Goal: Information Seeking & Learning: Check status

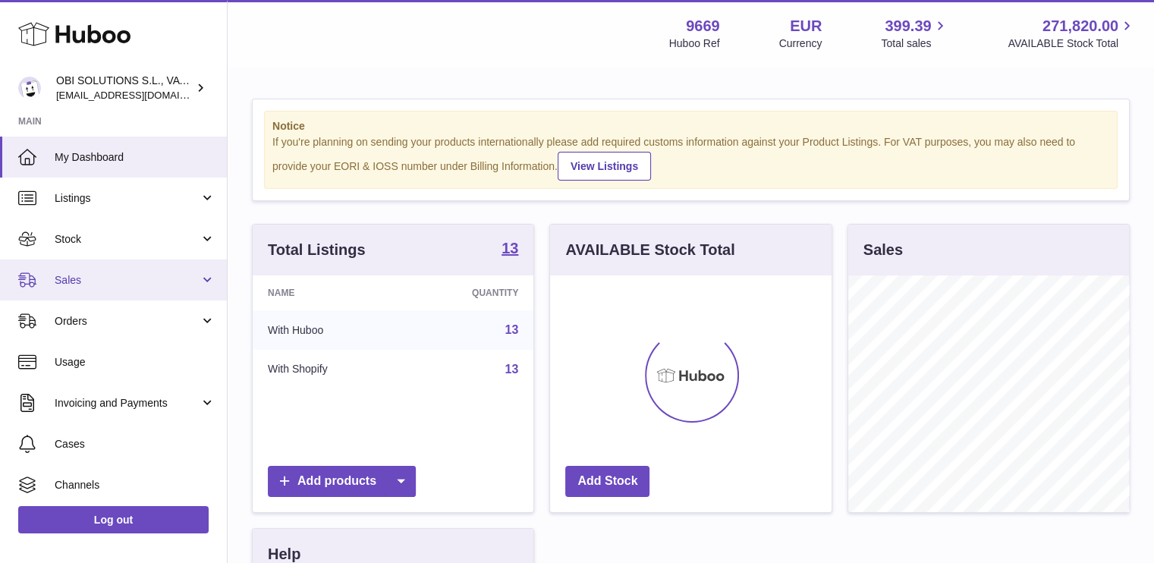
scroll to position [237, 281]
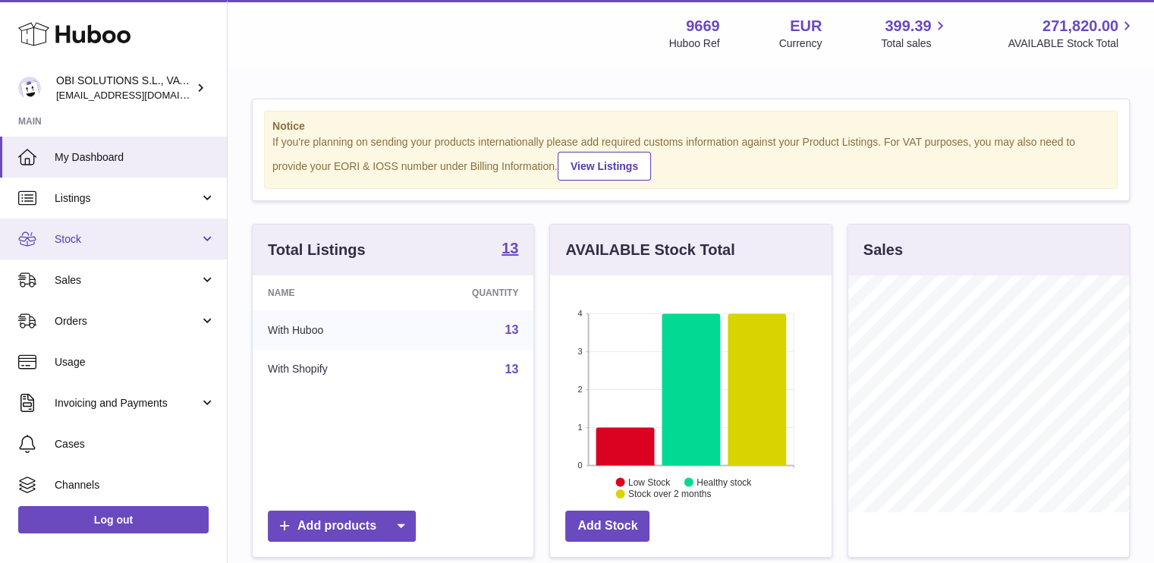
click at [100, 239] on span "Stock" at bounding box center [127, 239] width 145 height 14
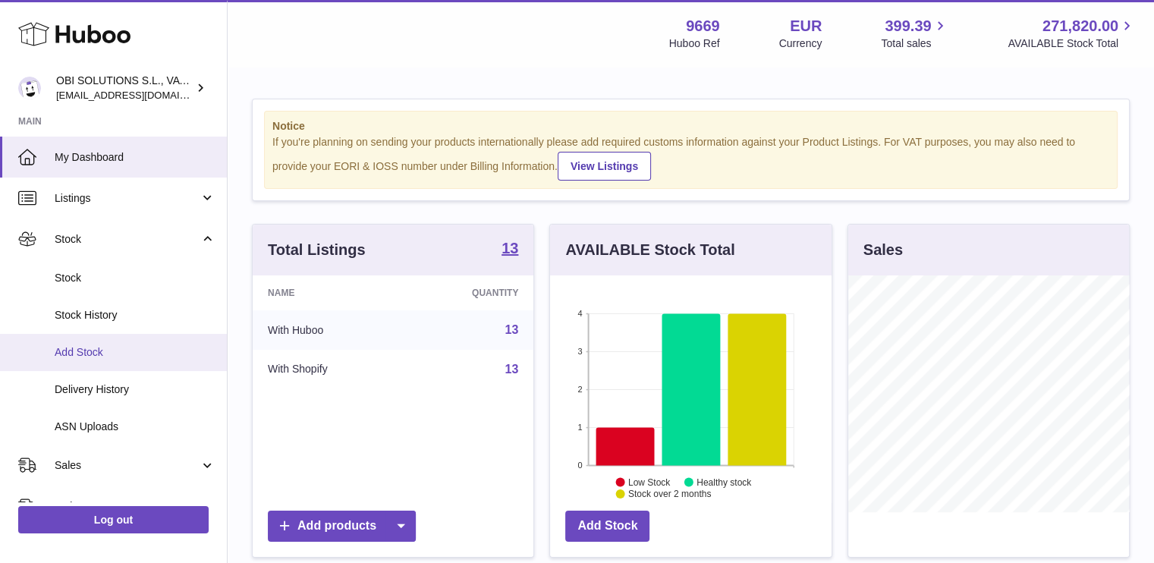
click at [115, 365] on link "Add Stock" at bounding box center [113, 352] width 227 height 37
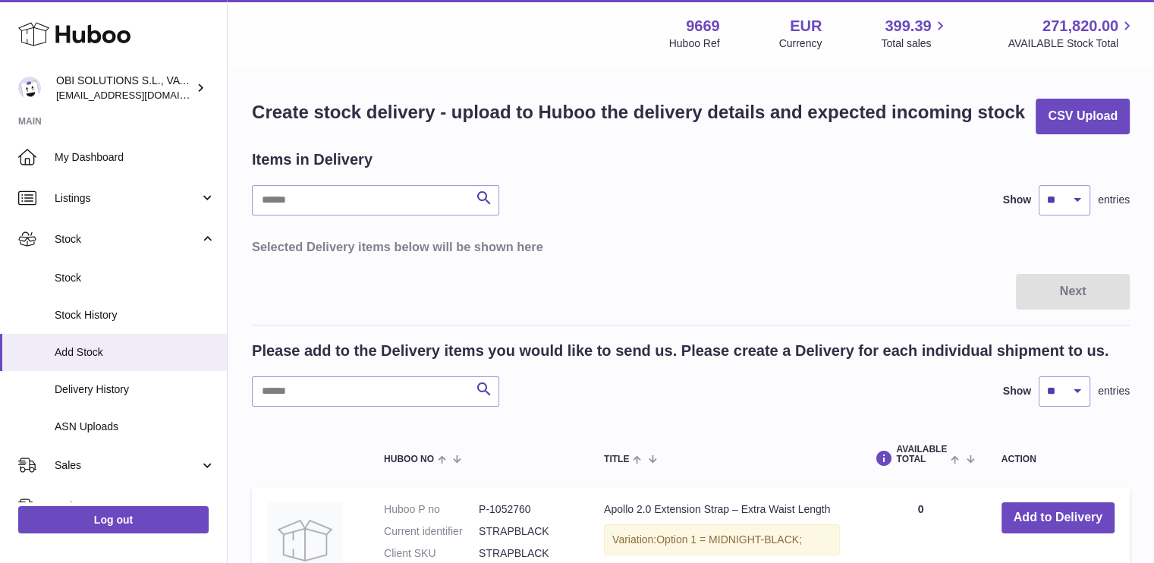
click at [139, 108] on section "Huboo OBI SOLUTIONS S.L., VAT: B70911078 hello@myobistore.com Main My Dashboard…" at bounding box center [113, 279] width 227 height 554
click at [137, 92] on span "hello@myobistore.com" at bounding box center [139, 95] width 167 height 12
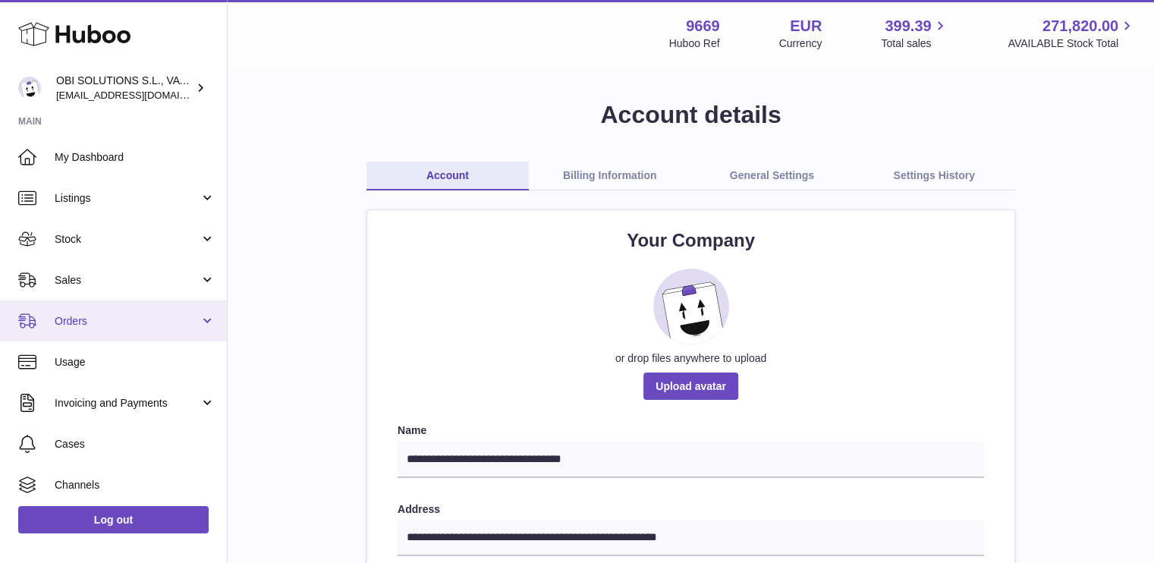
click at [117, 325] on span "Orders" at bounding box center [127, 321] width 145 height 14
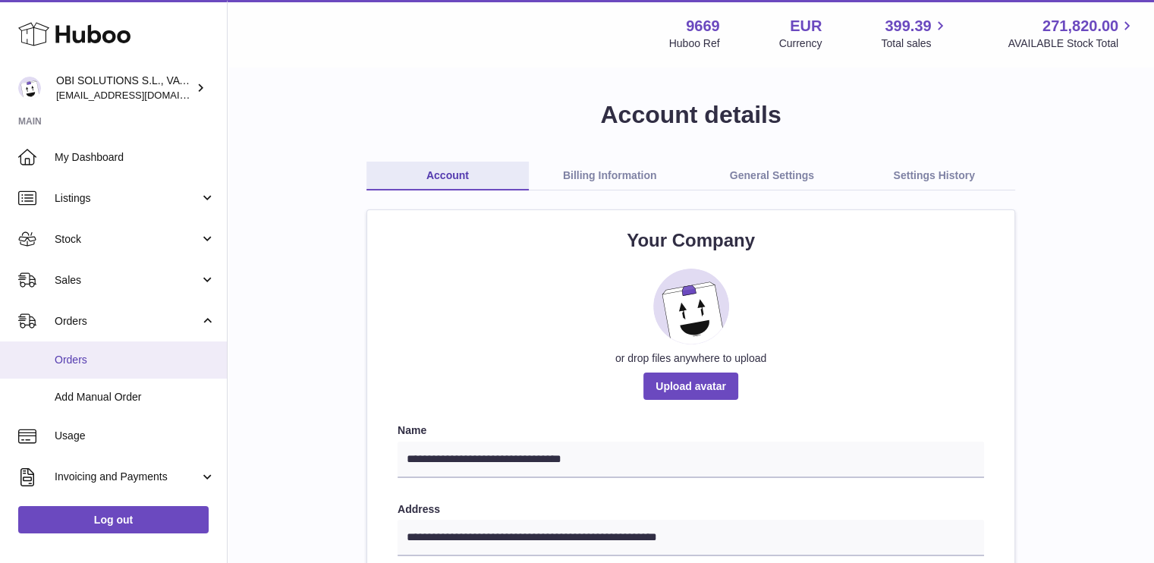
click at [124, 355] on span "Orders" at bounding box center [135, 360] width 161 height 14
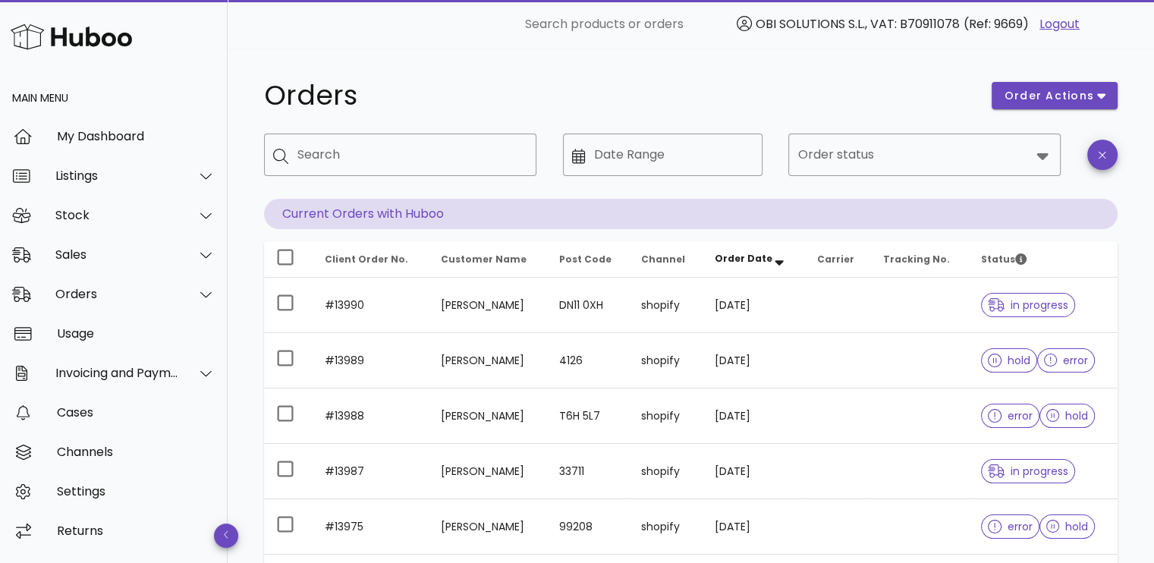
click at [391, 134] on div "Search" at bounding box center [410, 155] width 227 height 42
type input "*****"
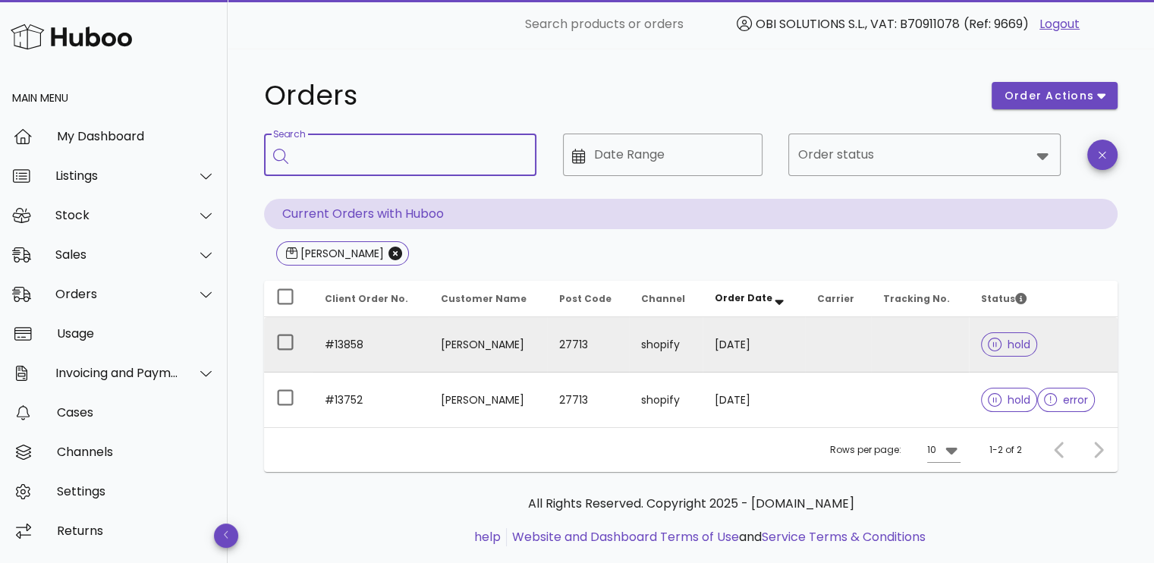
click at [820, 336] on td at bounding box center [838, 344] width 66 height 55
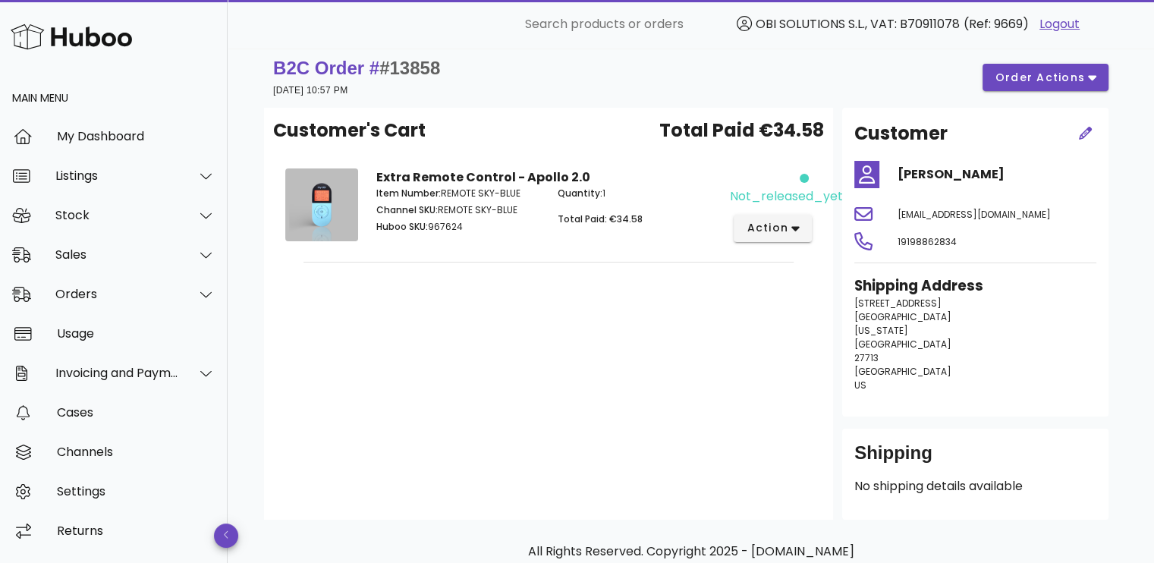
scroll to position [11, 0]
click at [1086, 133] on icon "button" at bounding box center [1086, 133] width 14 height 14
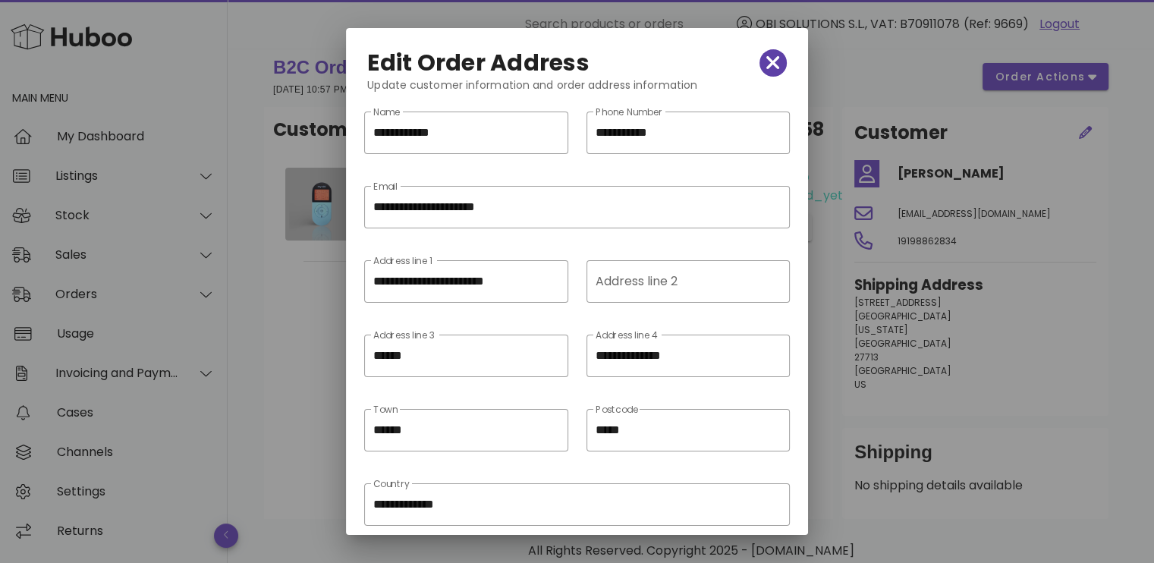
click at [766, 54] on icon "button" at bounding box center [773, 62] width 14 height 21
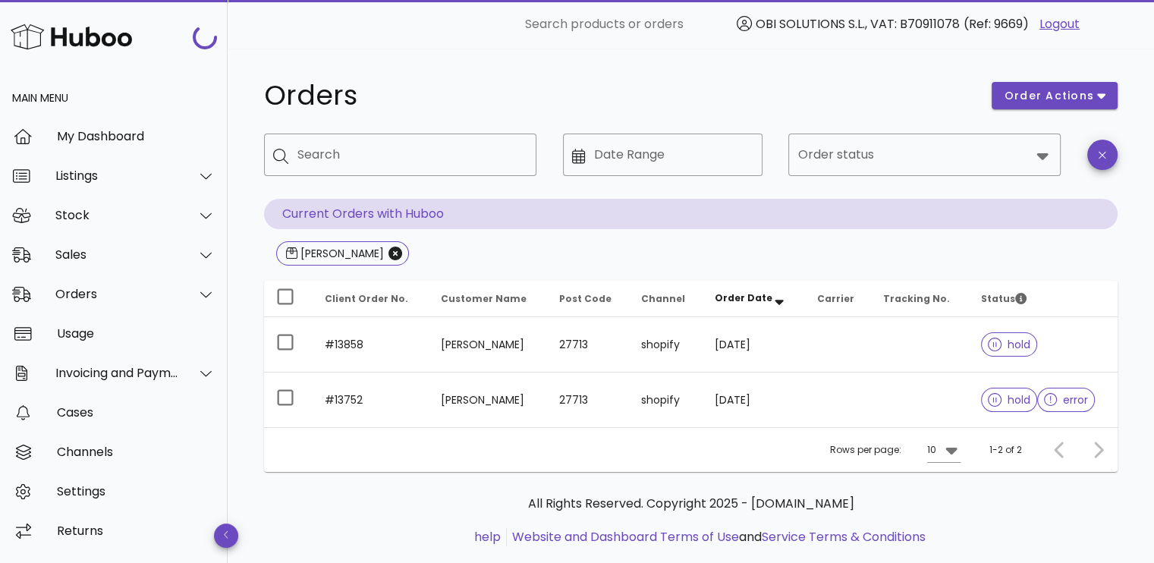
drag, startPoint x: 468, startPoint y: 176, endPoint x: 603, endPoint y: 263, distance: 160.8
click at [603, 263] on div "​ Search ​ Date Range ​ Order status Current Orders with Huboo molly" at bounding box center [691, 201] width 854 height 135
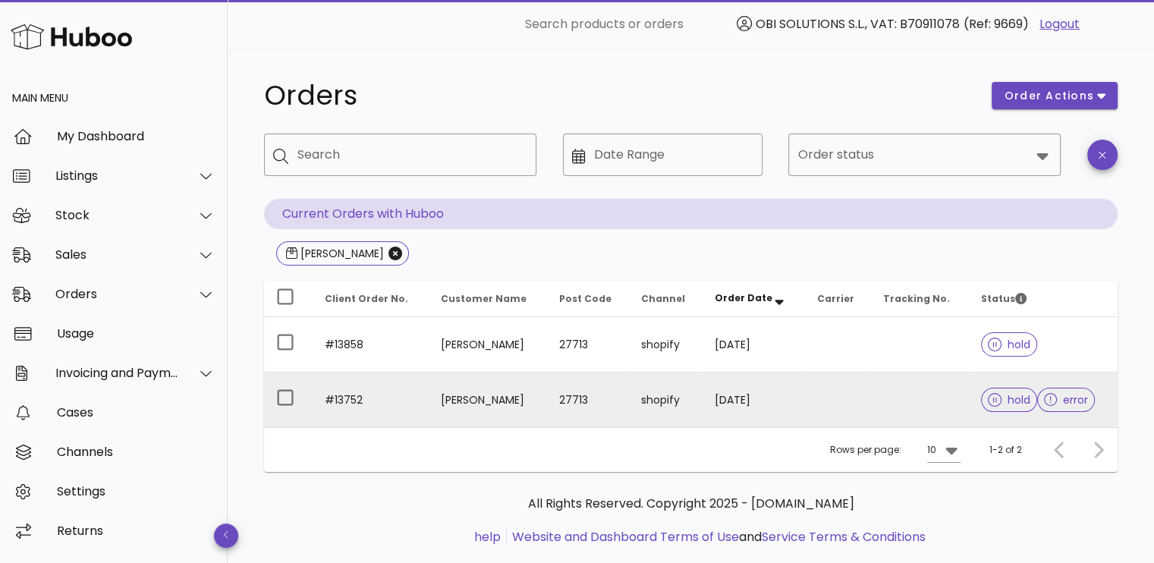
click at [558, 383] on td "27713" at bounding box center [588, 400] width 83 height 55
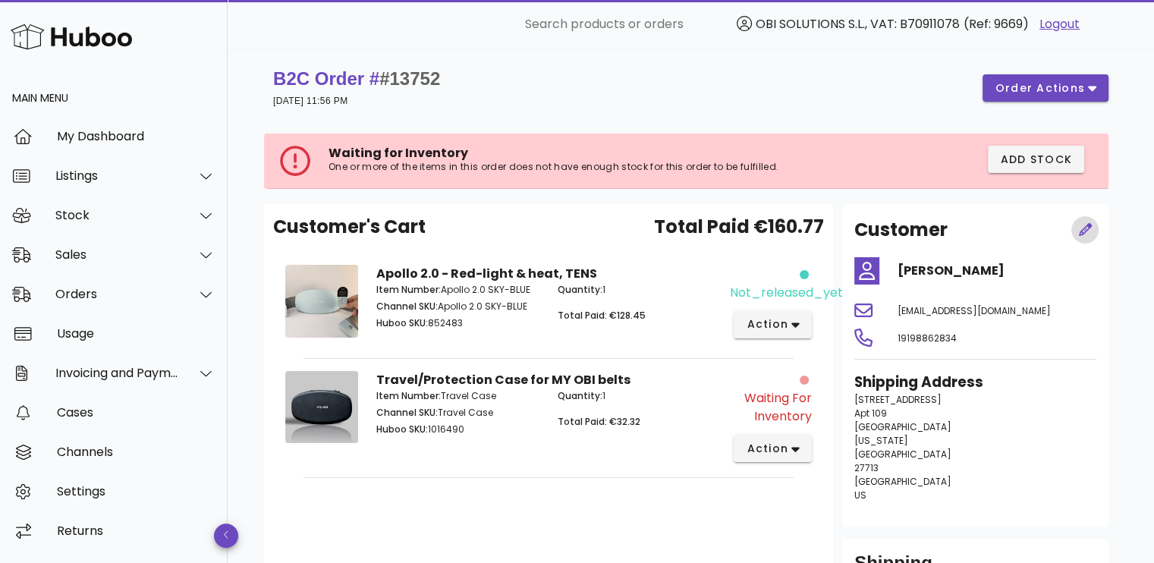
click at [1076, 234] on span "button" at bounding box center [1084, 230] width 27 height 16
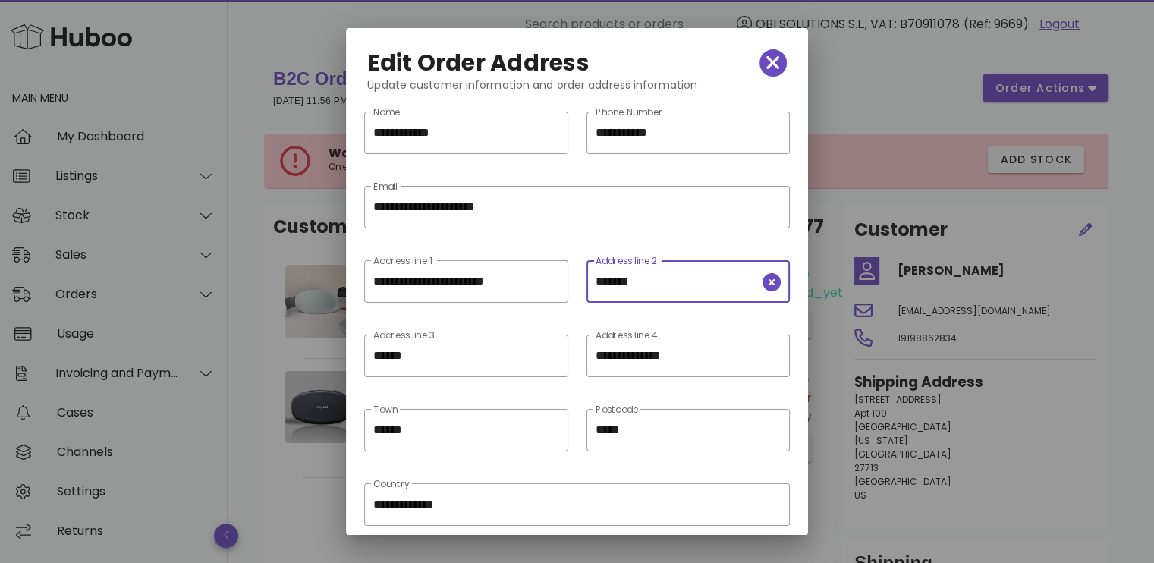
drag, startPoint x: 647, startPoint y: 283, endPoint x: 564, endPoint y: 291, distance: 83.8
click at [564, 291] on div "**********" at bounding box center [576, 291] width 443 height 74
click at [766, 68] on icon "button" at bounding box center [773, 62] width 14 height 21
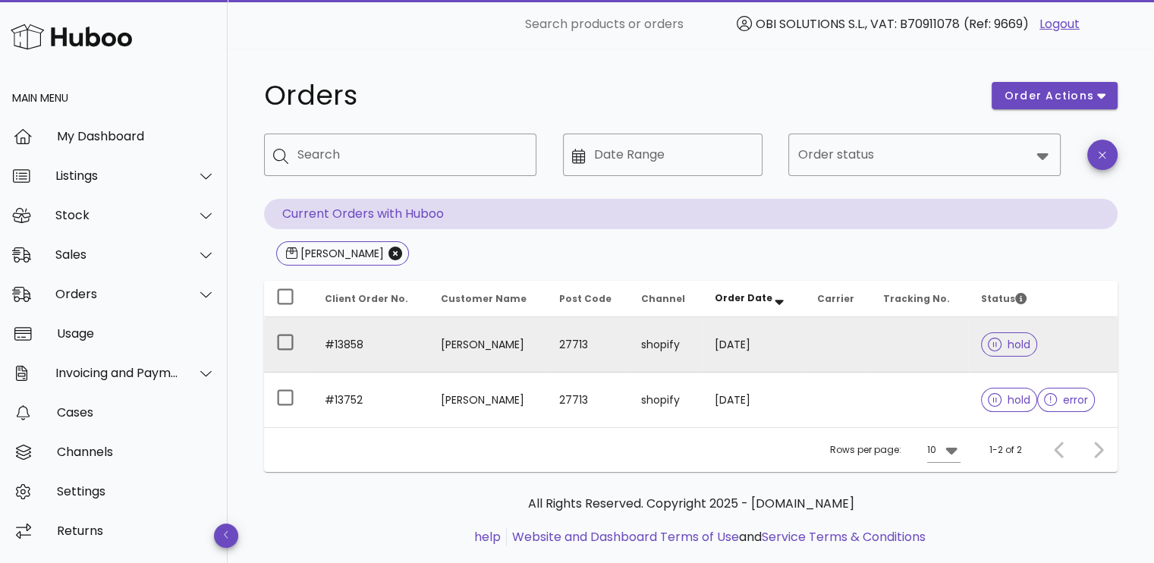
click at [872, 339] on td at bounding box center [920, 344] width 98 height 55
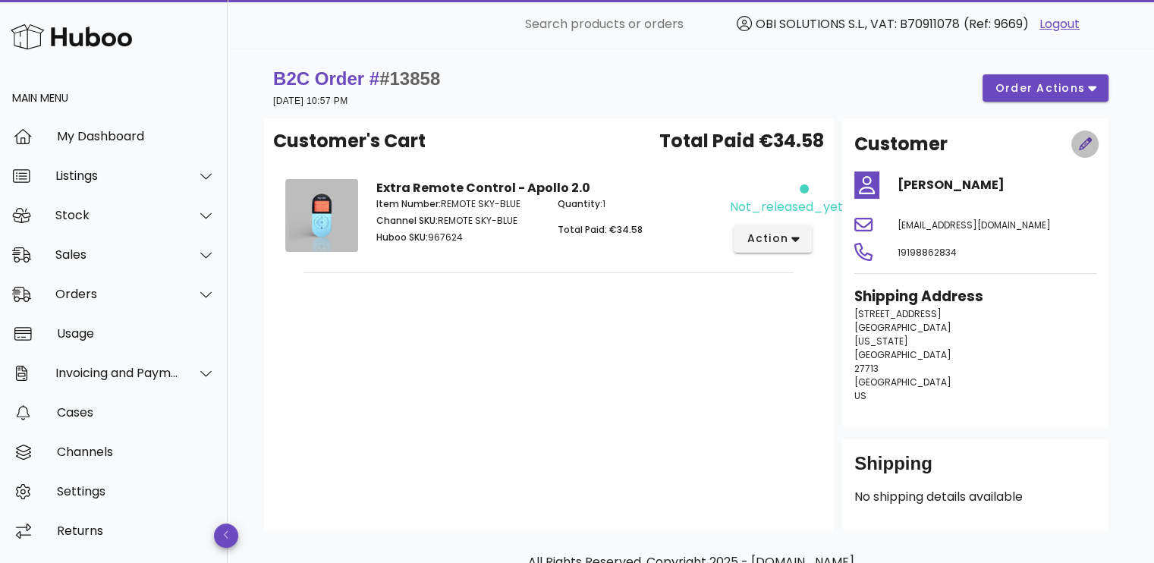
click at [1081, 143] on icon "button" at bounding box center [1086, 144] width 14 height 14
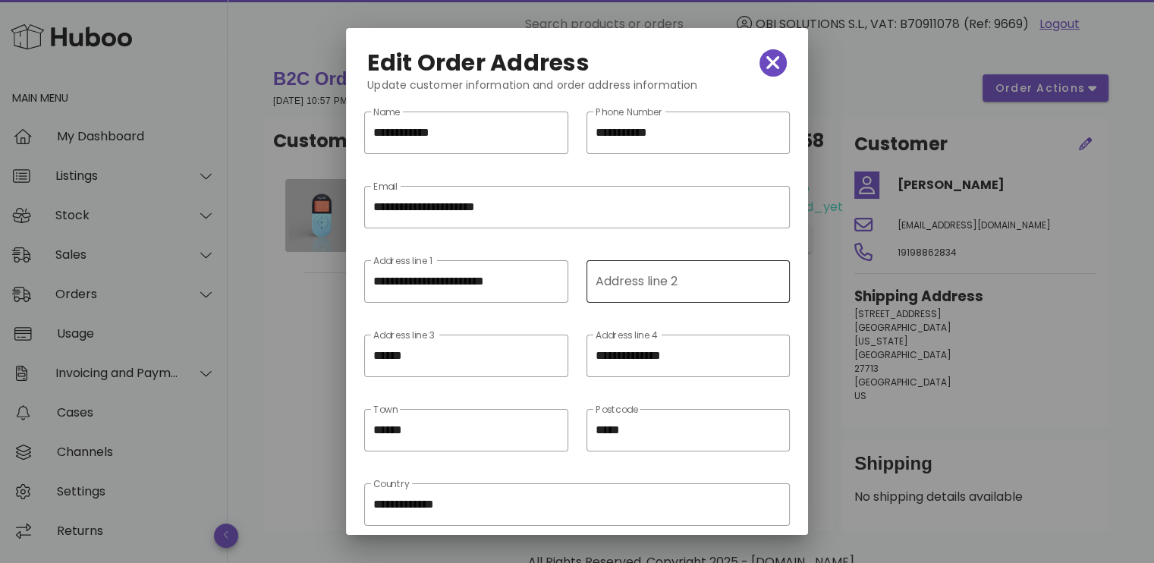
click at [620, 294] on div "Address line 2" at bounding box center [687, 281] width 182 height 42
paste input "*******"
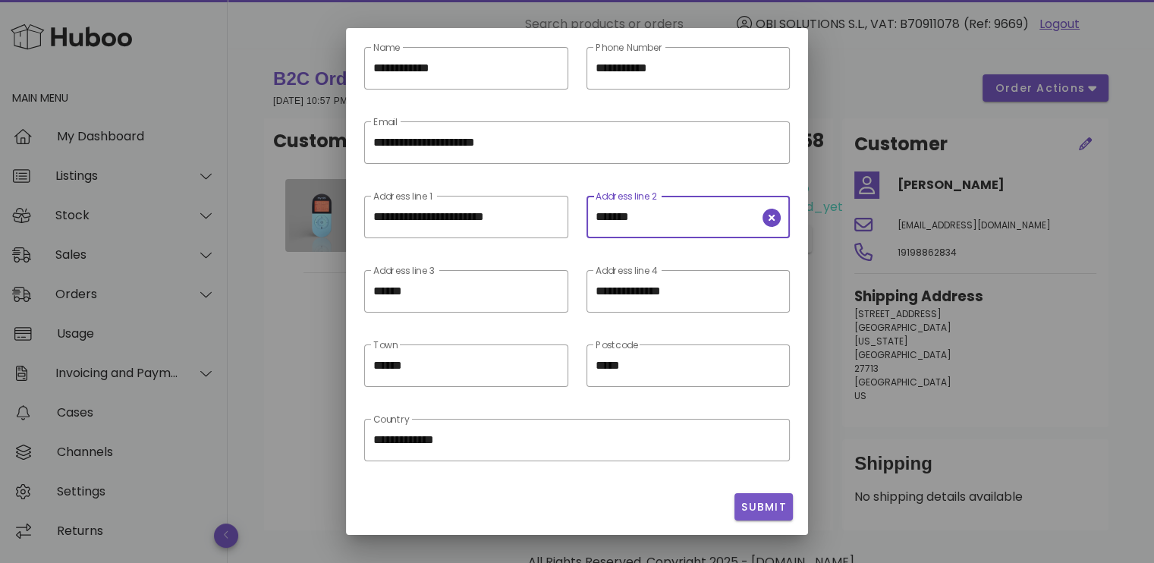
type input "*******"
click at [747, 500] on span "Submit" at bounding box center [763, 507] width 46 height 16
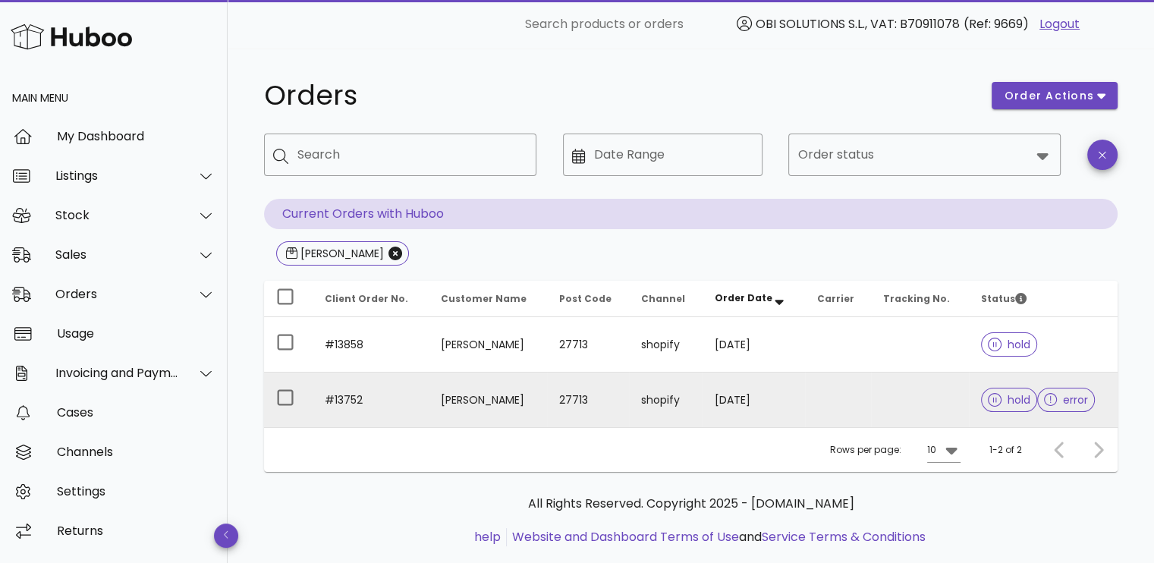
click at [839, 398] on td at bounding box center [838, 400] width 66 height 55
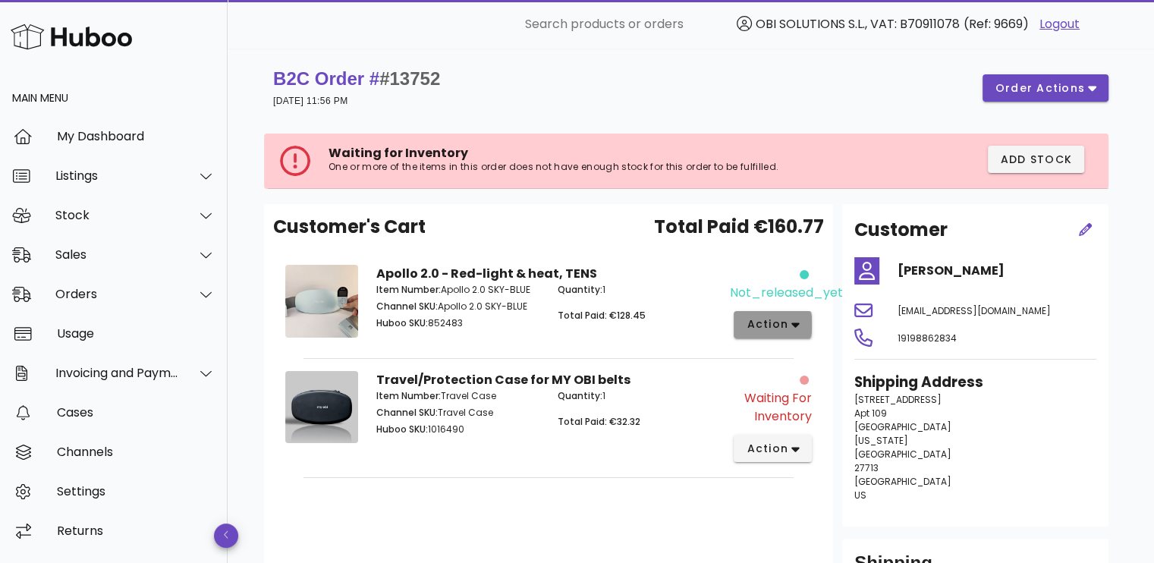
click at [743, 322] on button "action" at bounding box center [773, 324] width 78 height 27
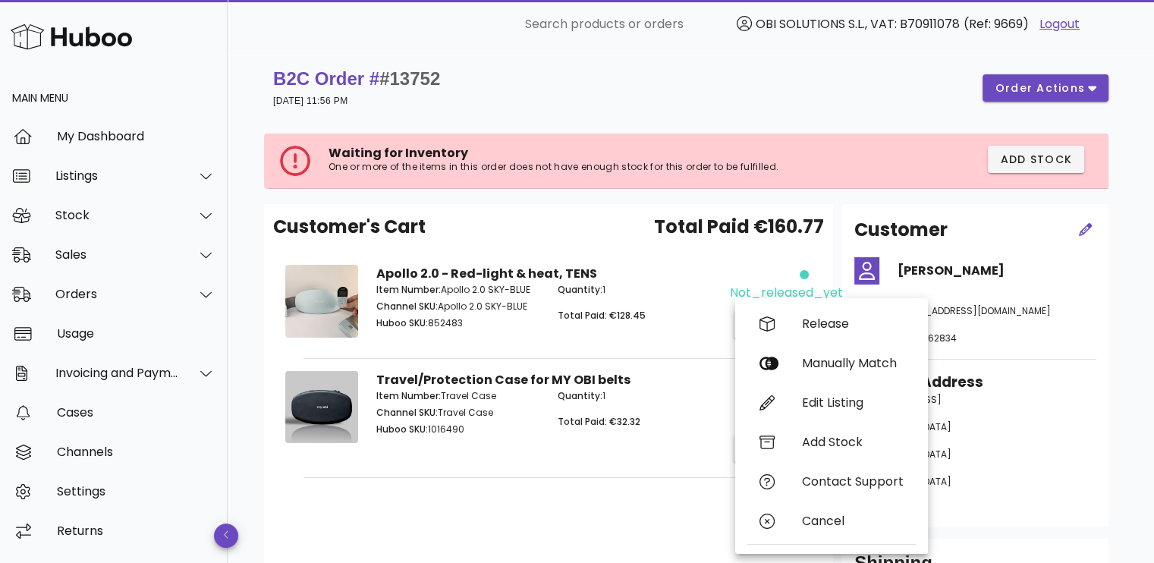
click at [604, 521] on div "Customer's Cart Total Paid €160.77 Apollo 2.0 - Red-light & heat, TENS Item Num…" at bounding box center [548, 417] width 569 height 426
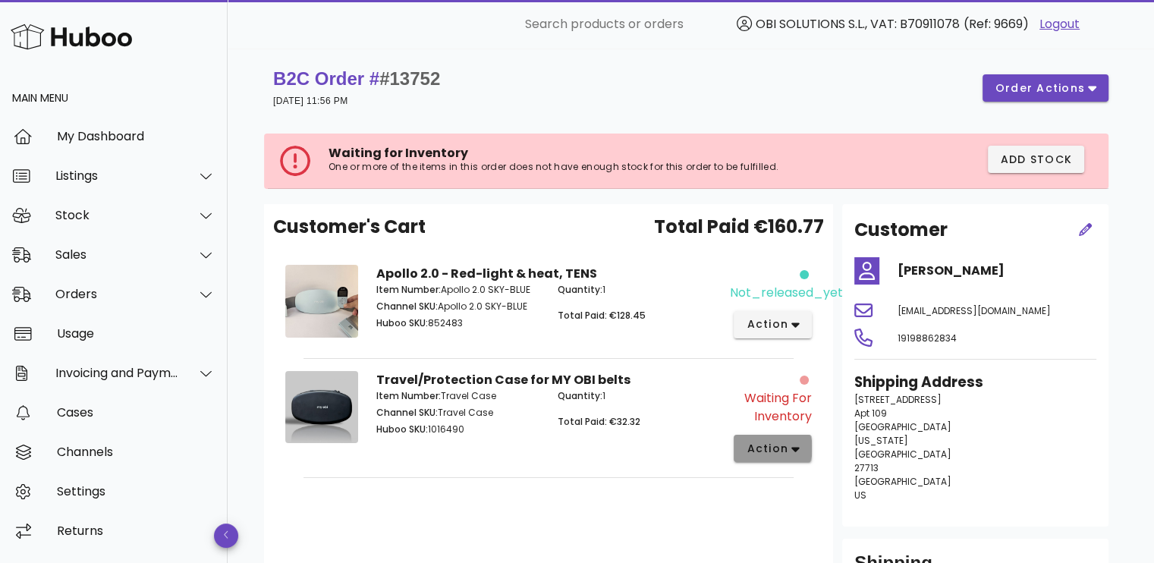
click at [774, 446] on span "action" at bounding box center [767, 449] width 42 height 16
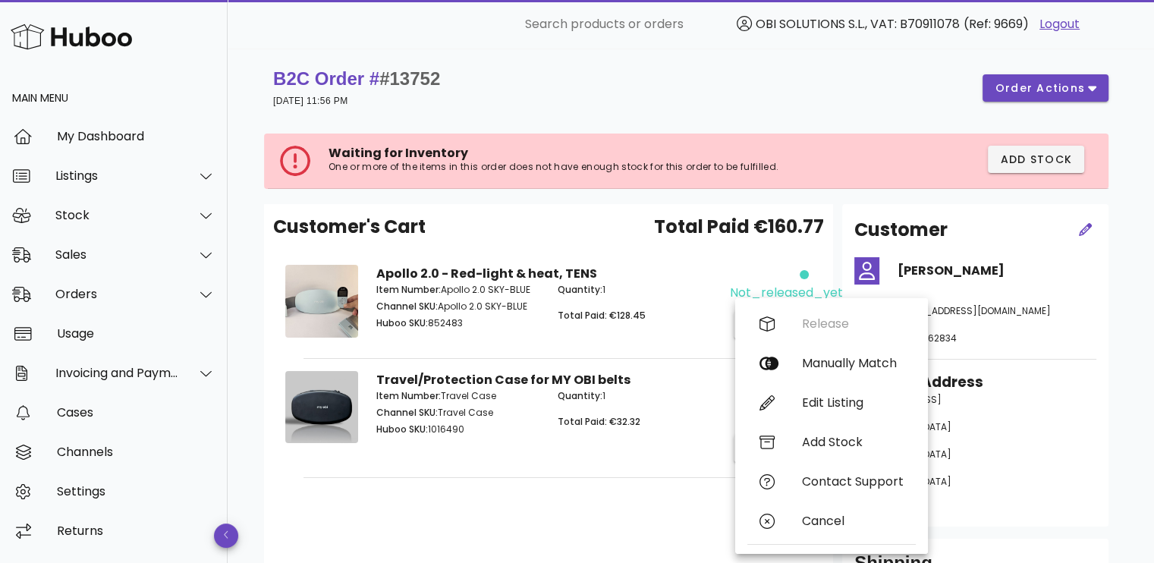
click at [633, 490] on div "Customer's Cart Total Paid €160.77 Apollo 2.0 - Red-light & heat, TENS Item Num…" at bounding box center [548, 417] width 569 height 426
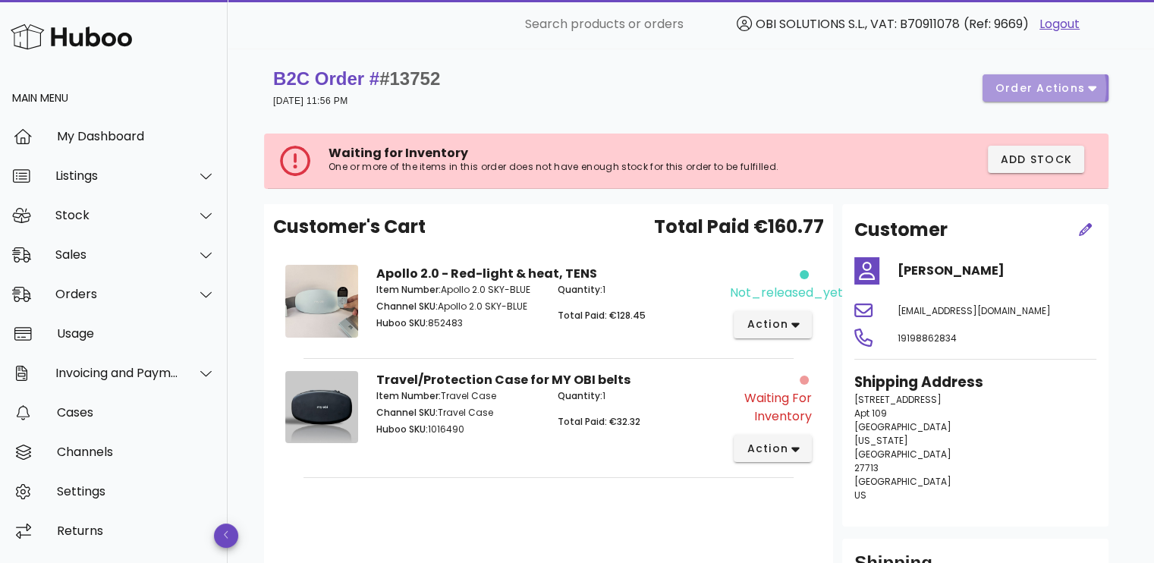
click at [1017, 75] on button "order actions" at bounding box center [1045, 87] width 126 height 27
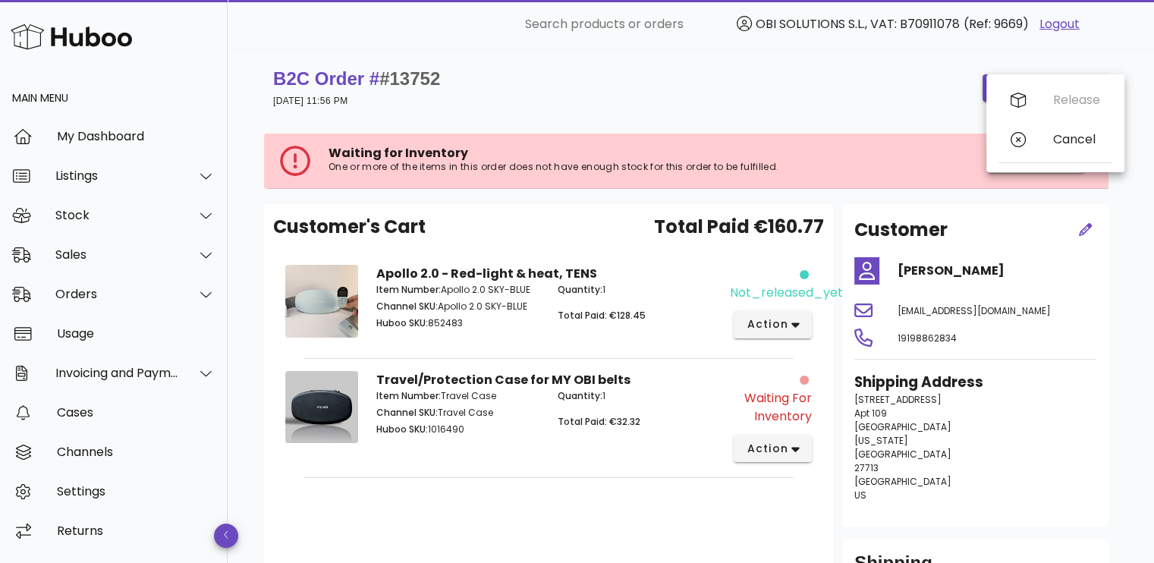
click at [910, 88] on div "B2C Order # #13752 27 July 2025 at 11:56 PM order actions" at bounding box center [690, 88] width 835 height 42
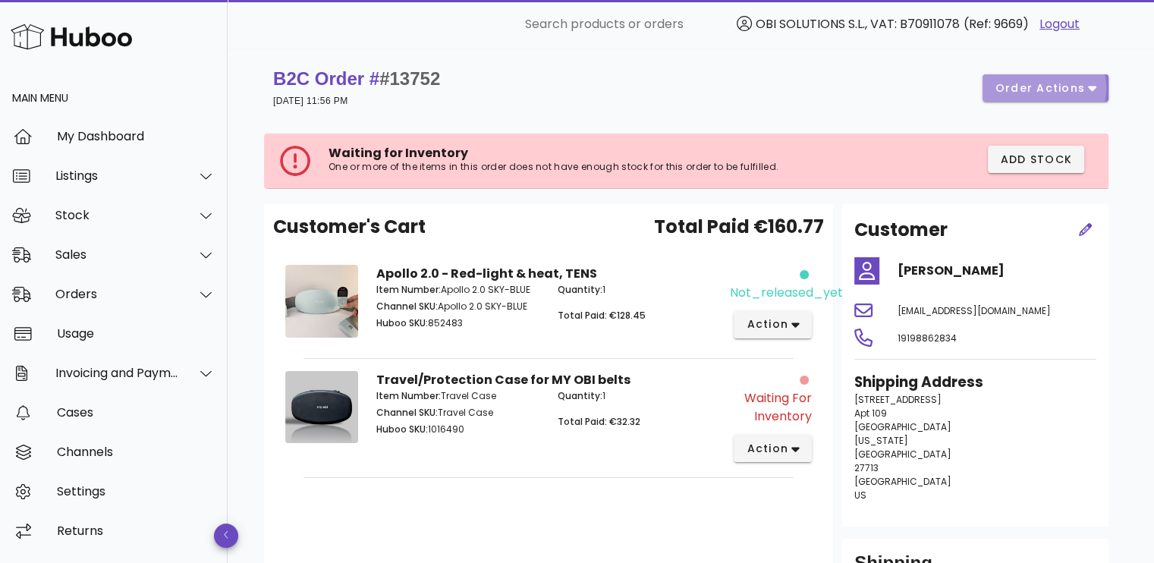
click at [1029, 93] on span "order actions" at bounding box center [1040, 88] width 91 height 16
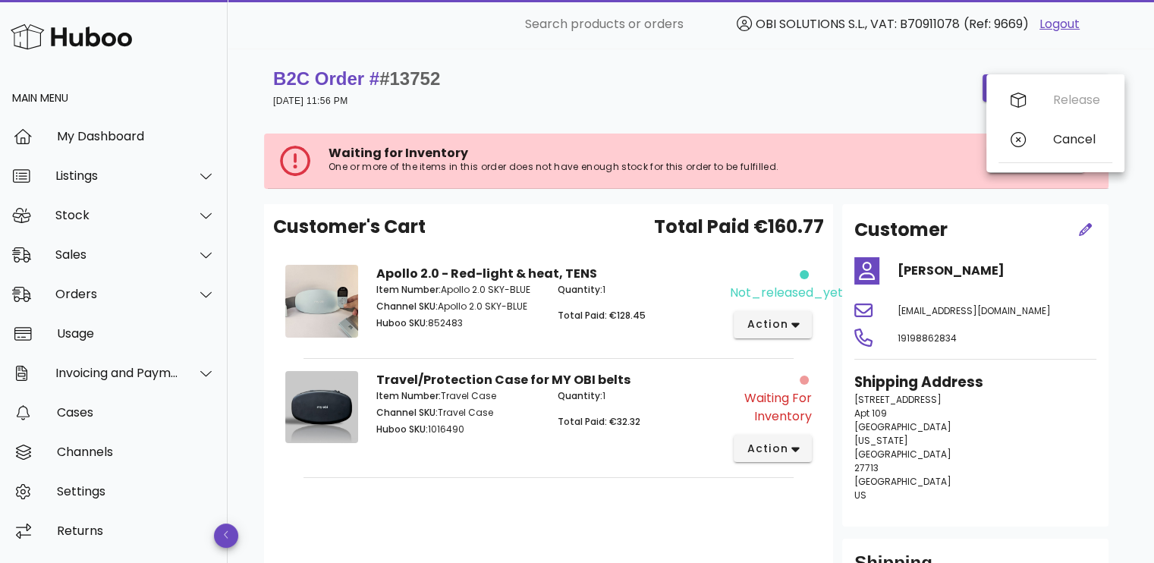
click at [850, 89] on div "B2C Order # #13752 27 July 2025 at 11:56 PM order actions" at bounding box center [690, 88] width 835 height 42
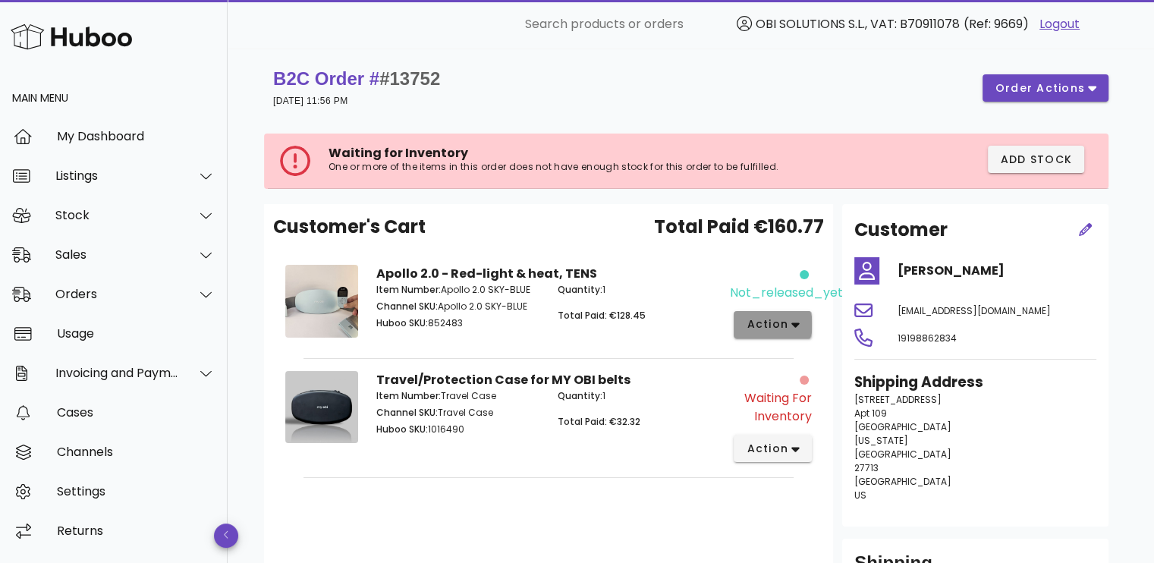
click at [765, 329] on span "action" at bounding box center [767, 324] width 42 height 16
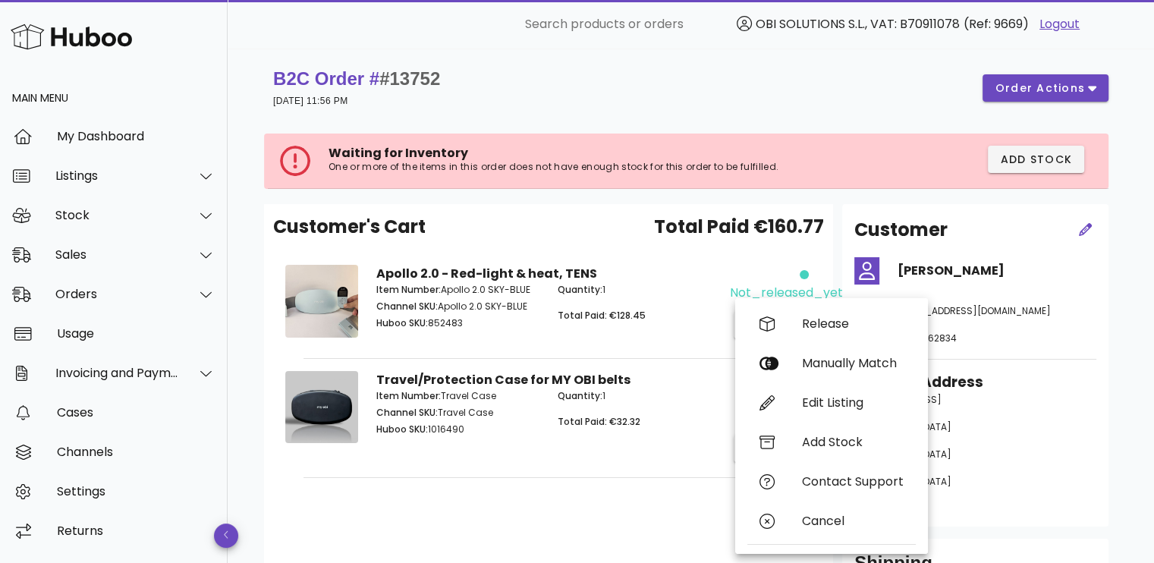
click at [586, 58] on div "B2C Order # #13752 27 July 2025 at 11:56 PM order actions" at bounding box center [691, 88] width 854 height 61
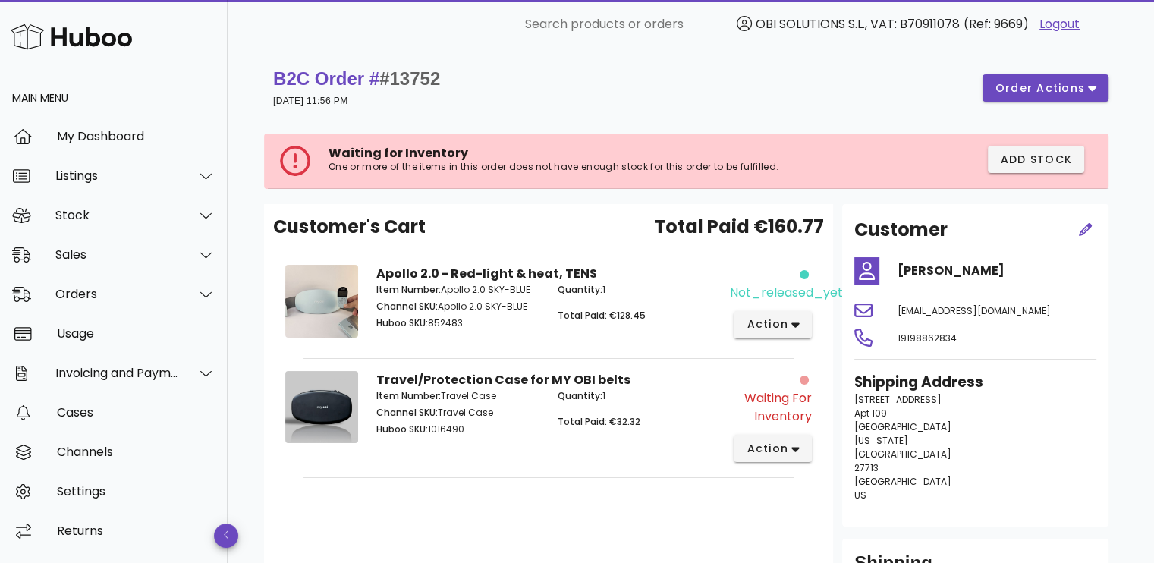
click at [349, 80] on strong "B2C Order # #13752" at bounding box center [356, 78] width 167 height 20
click at [769, 322] on span "action" at bounding box center [767, 324] width 42 height 16
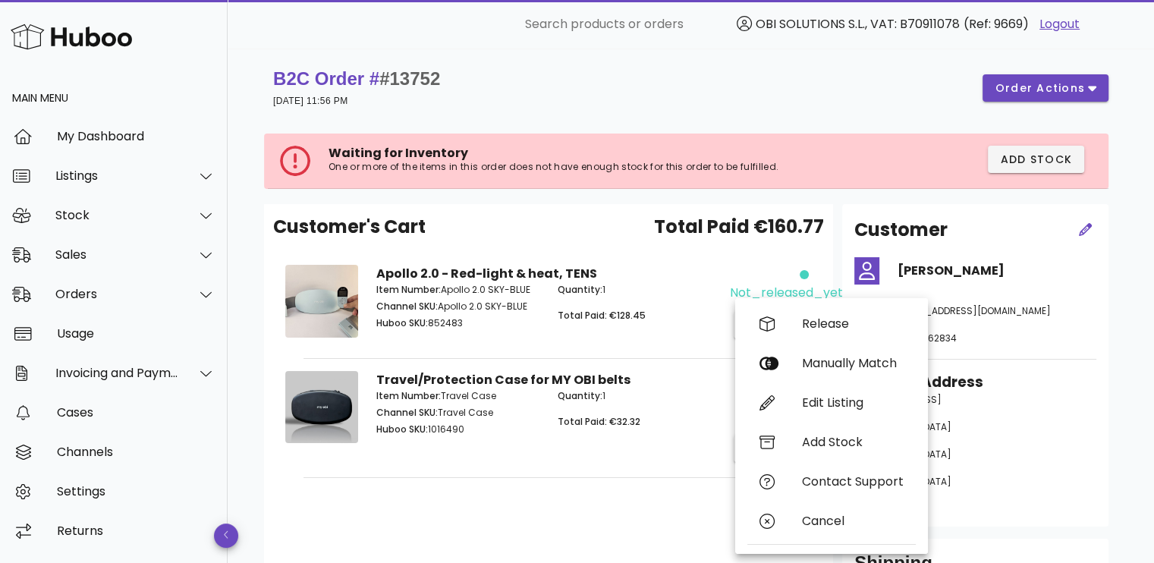
click at [305, 71] on strong "B2C Order # #13752" at bounding box center [356, 78] width 167 height 20
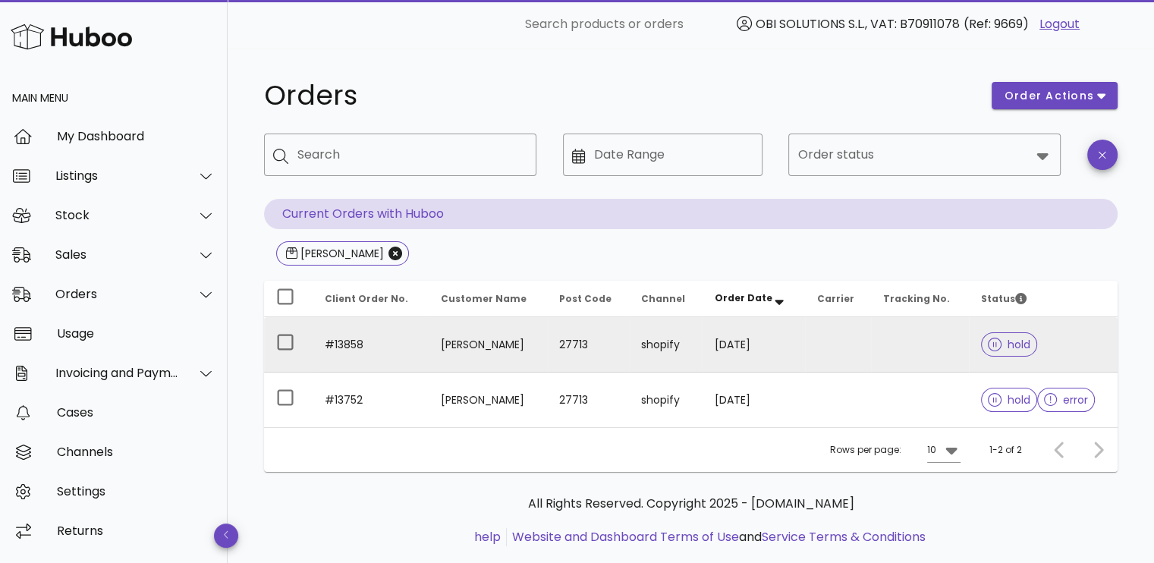
click at [871, 348] on td at bounding box center [920, 344] width 98 height 55
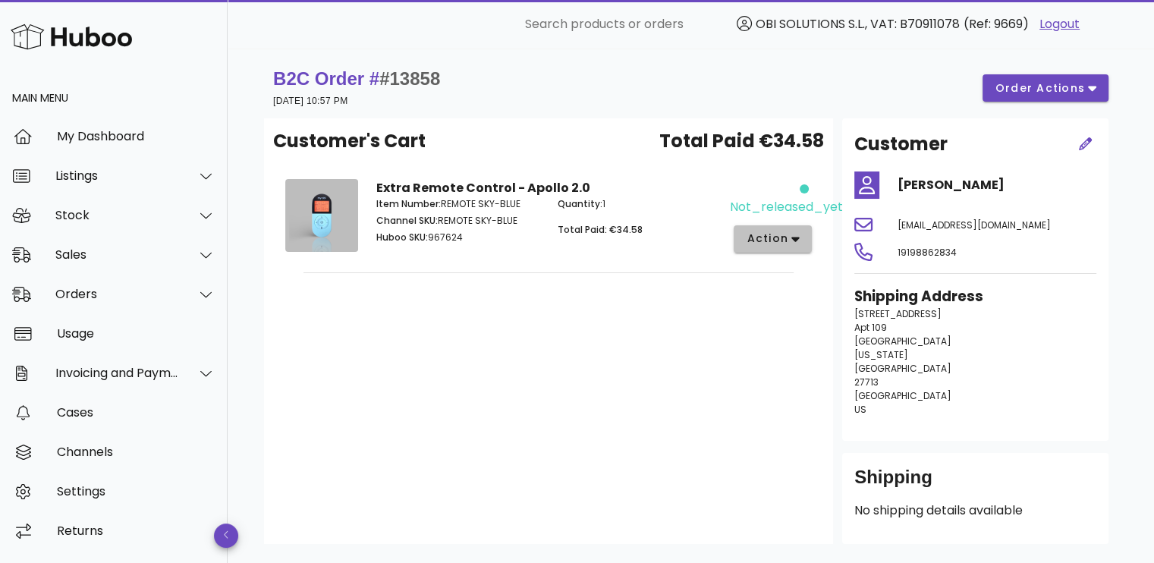
click at [783, 234] on span "action" at bounding box center [767, 239] width 42 height 16
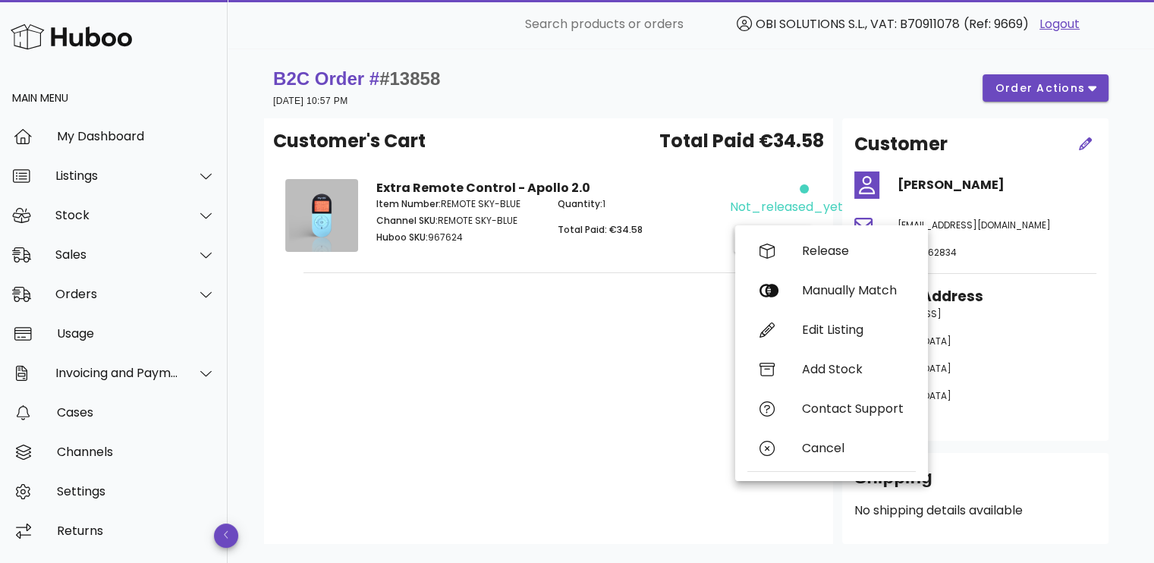
click at [416, 79] on span "#13858" at bounding box center [409, 78] width 61 height 20
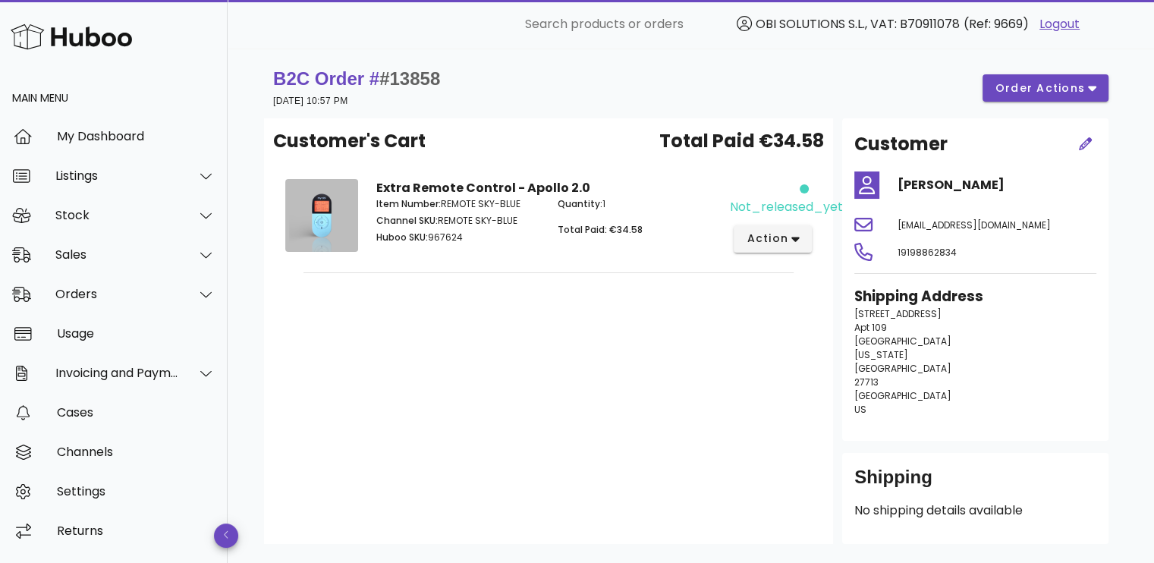
click at [416, 79] on span "#13858" at bounding box center [409, 78] width 61 height 20
click at [780, 222] on div "not_released_yet action" at bounding box center [775, 218] width 91 height 96
click at [778, 234] on span "action" at bounding box center [767, 239] width 42 height 16
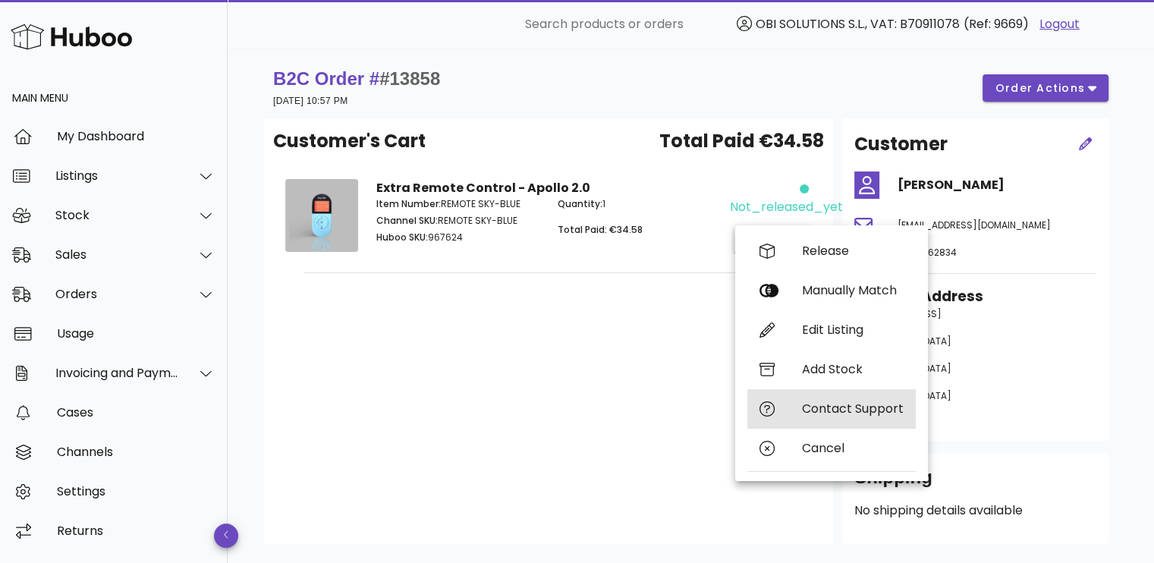
click at [866, 418] on div "Contact Support" at bounding box center [831, 408] width 168 height 39
